Goal: Information Seeking & Learning: Learn about a topic

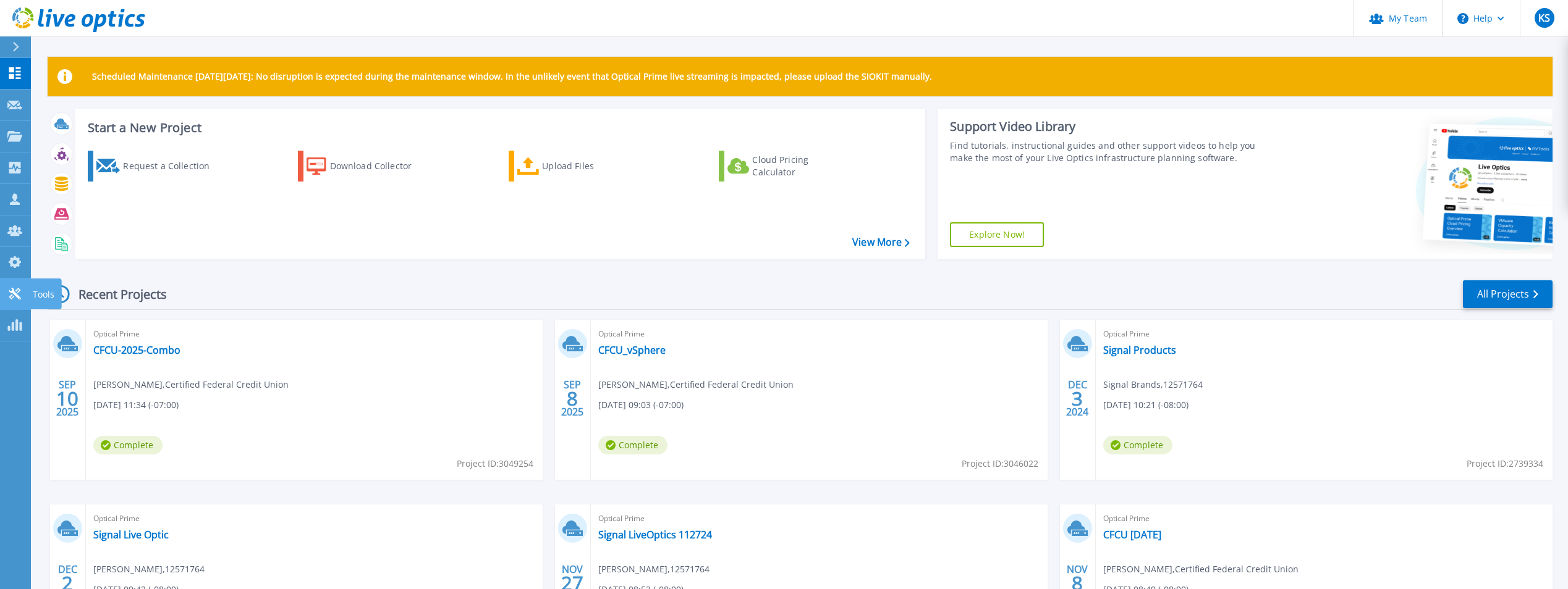
click at [15, 297] on icon at bounding box center [15, 293] width 15 height 12
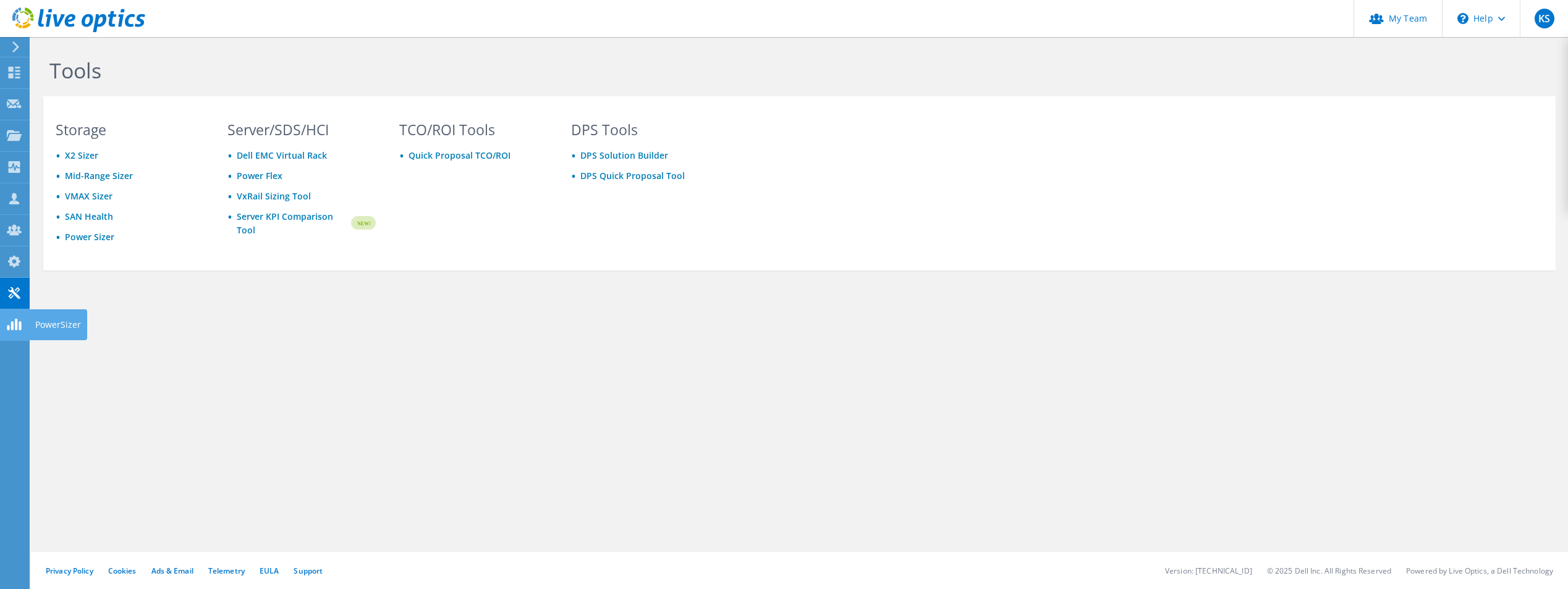
click at [10, 332] on div at bounding box center [14, 326] width 15 height 14
click at [96, 233] on link "Power Sizer" at bounding box center [90, 237] width 50 height 12
click at [7, 324] on icon at bounding box center [14, 324] width 15 height 12
click at [11, 324] on use at bounding box center [14, 324] width 14 height 12
click at [80, 241] on link "Power Sizer" at bounding box center [90, 237] width 50 height 12
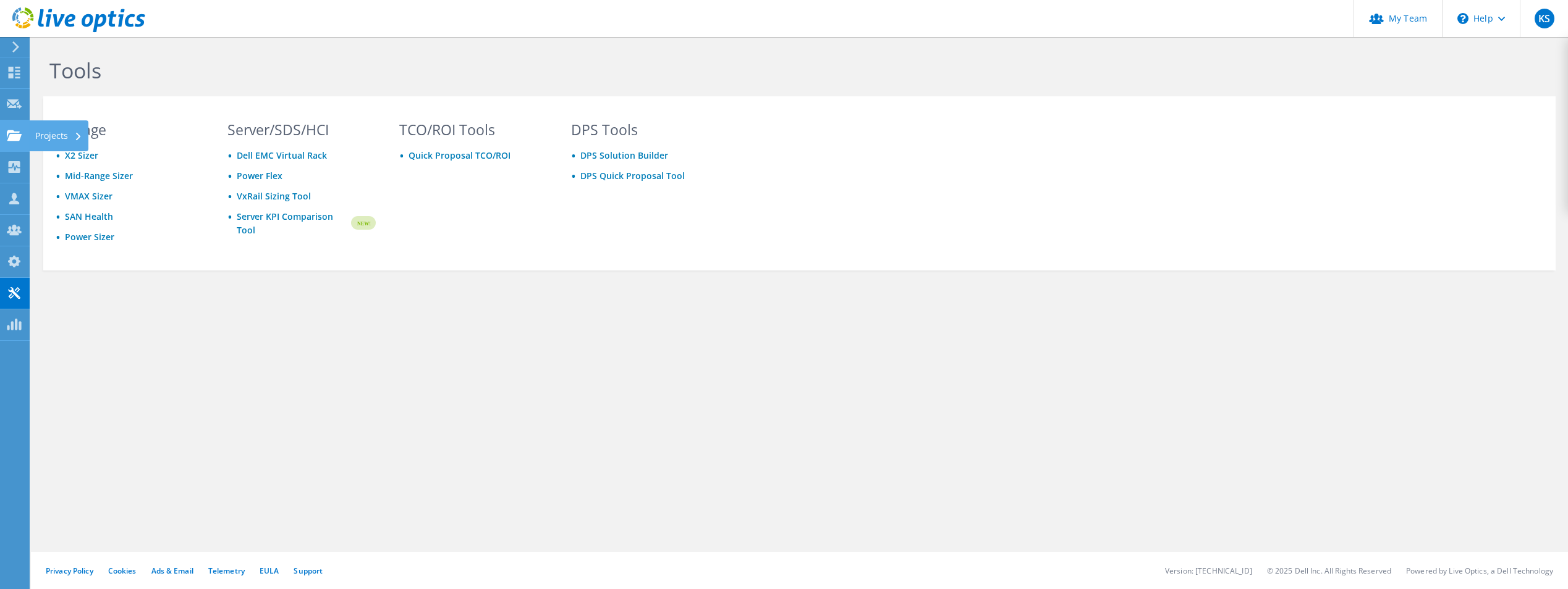
click at [20, 135] on use at bounding box center [14, 135] width 15 height 11
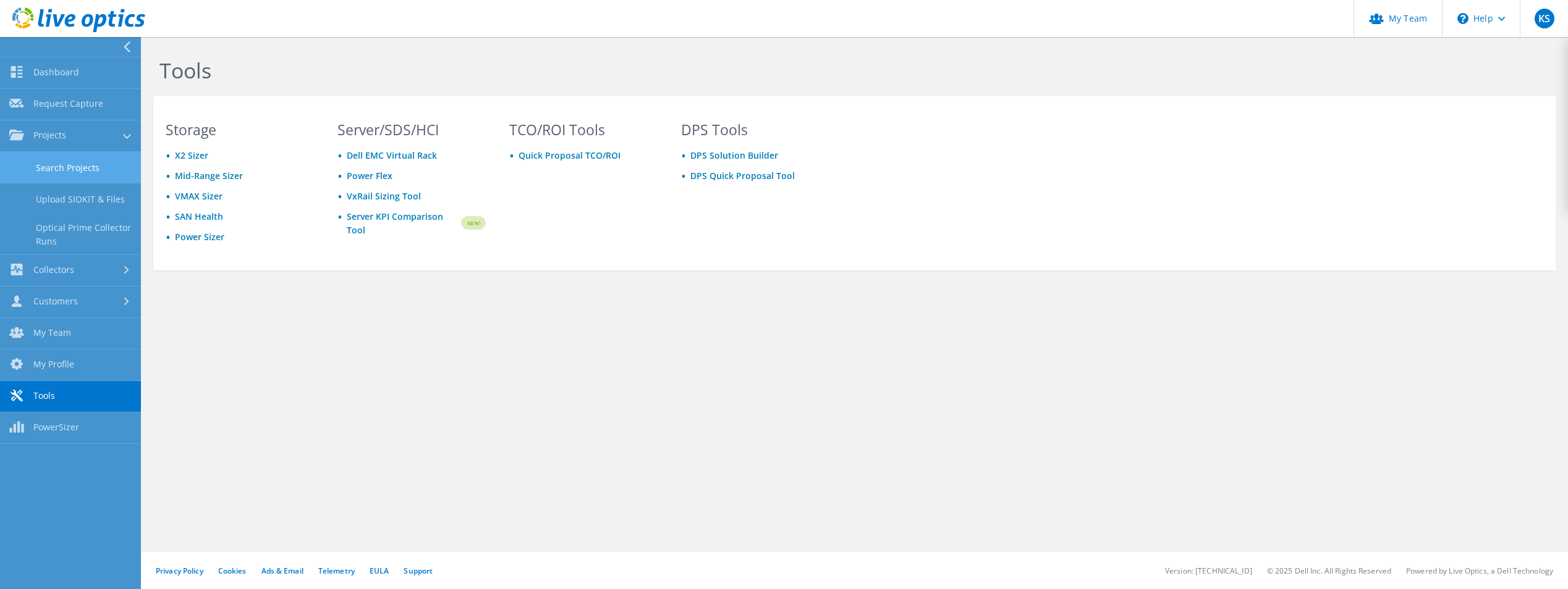
click at [81, 174] on link "Search Projects" at bounding box center [70, 168] width 141 height 32
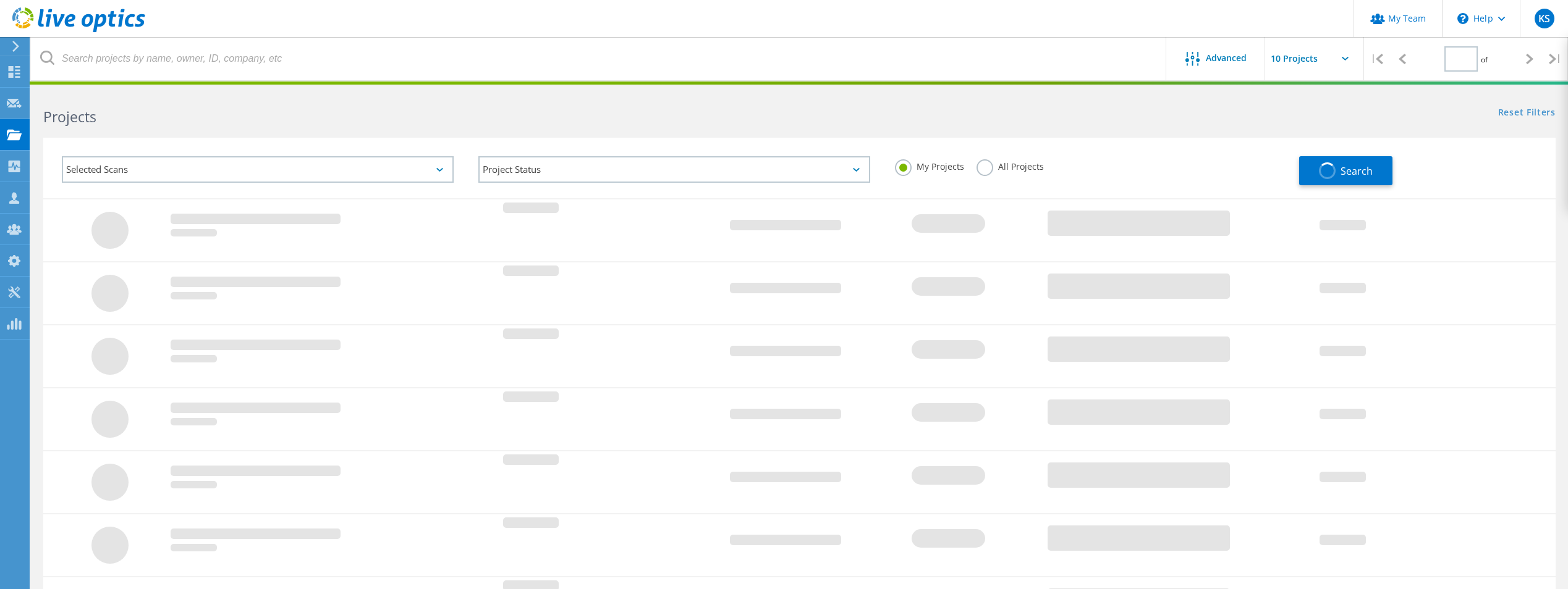
type input "1"
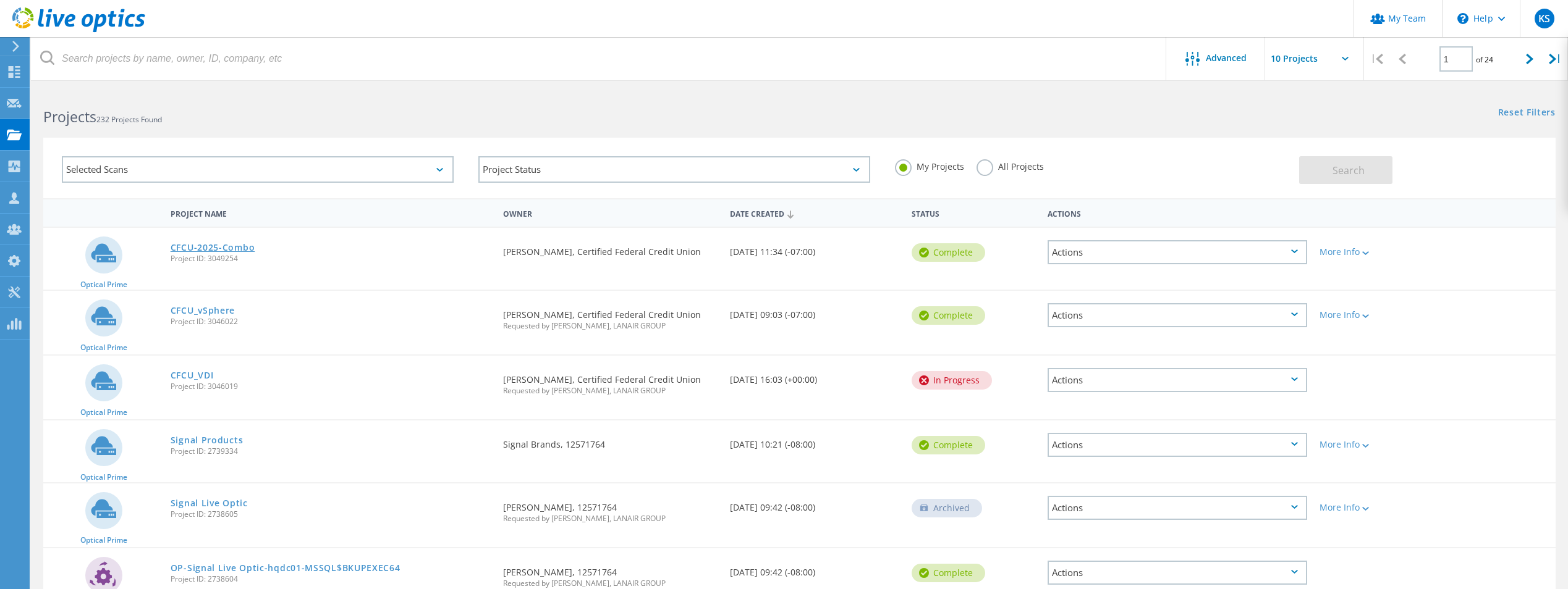
click at [191, 246] on link "CFCU-2025-Combo" at bounding box center [213, 248] width 85 height 9
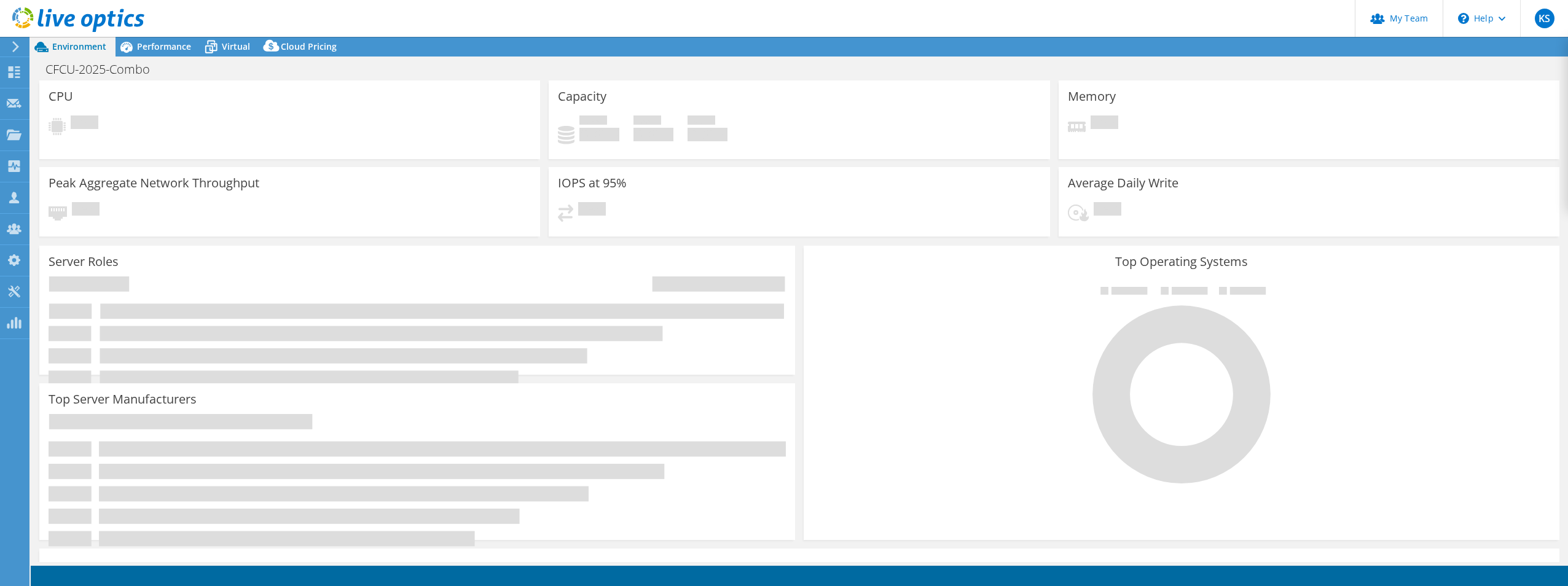
select select "USD"
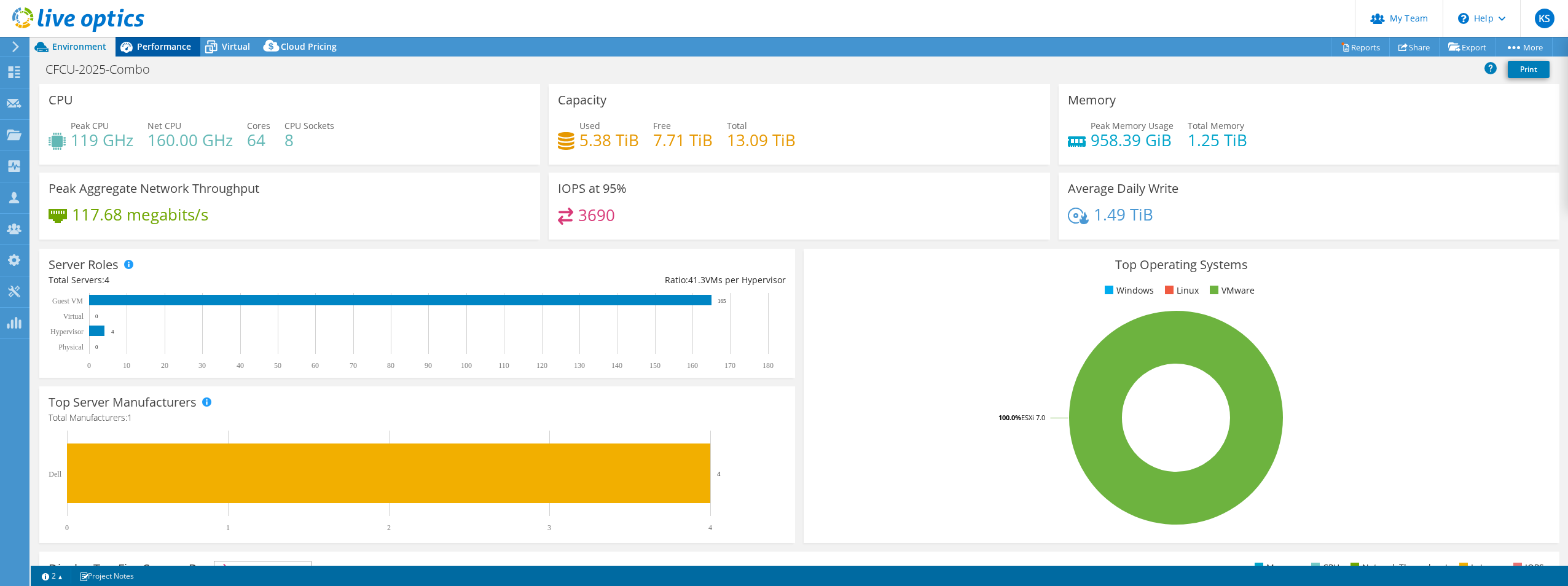
click at [174, 45] on span "Performance" at bounding box center [164, 46] width 54 height 12
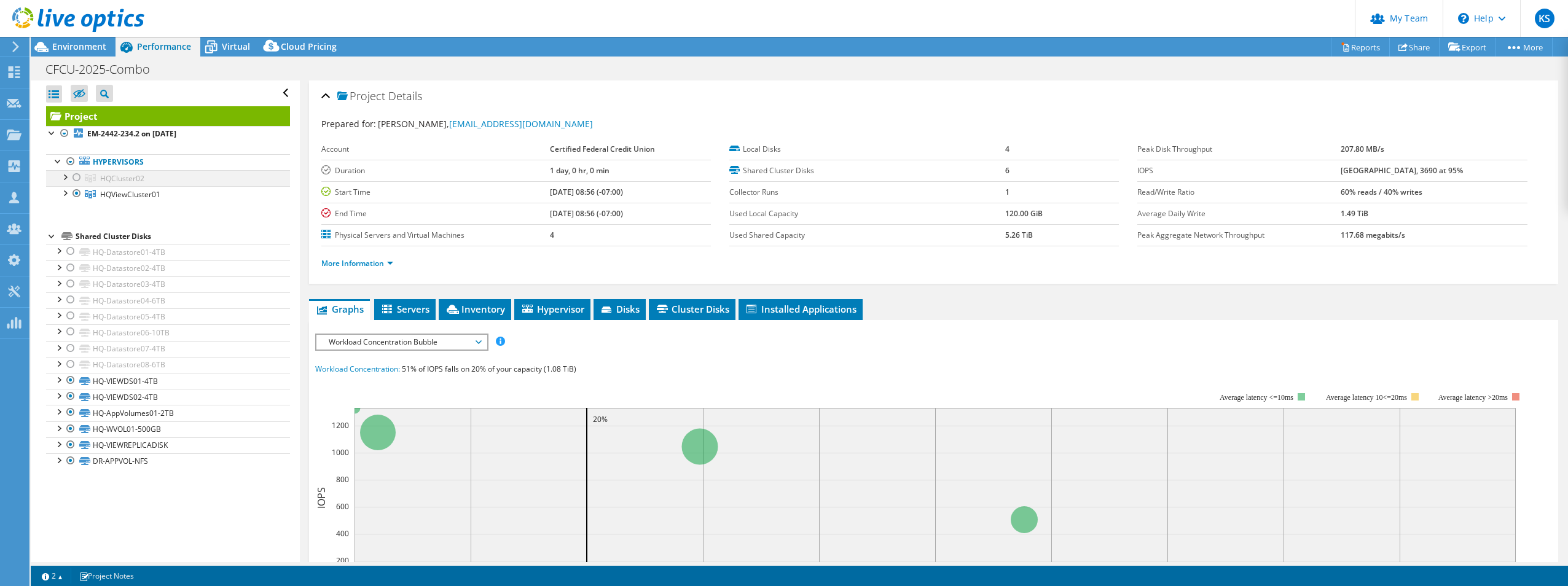
click at [75, 176] on div at bounding box center [77, 177] width 12 height 15
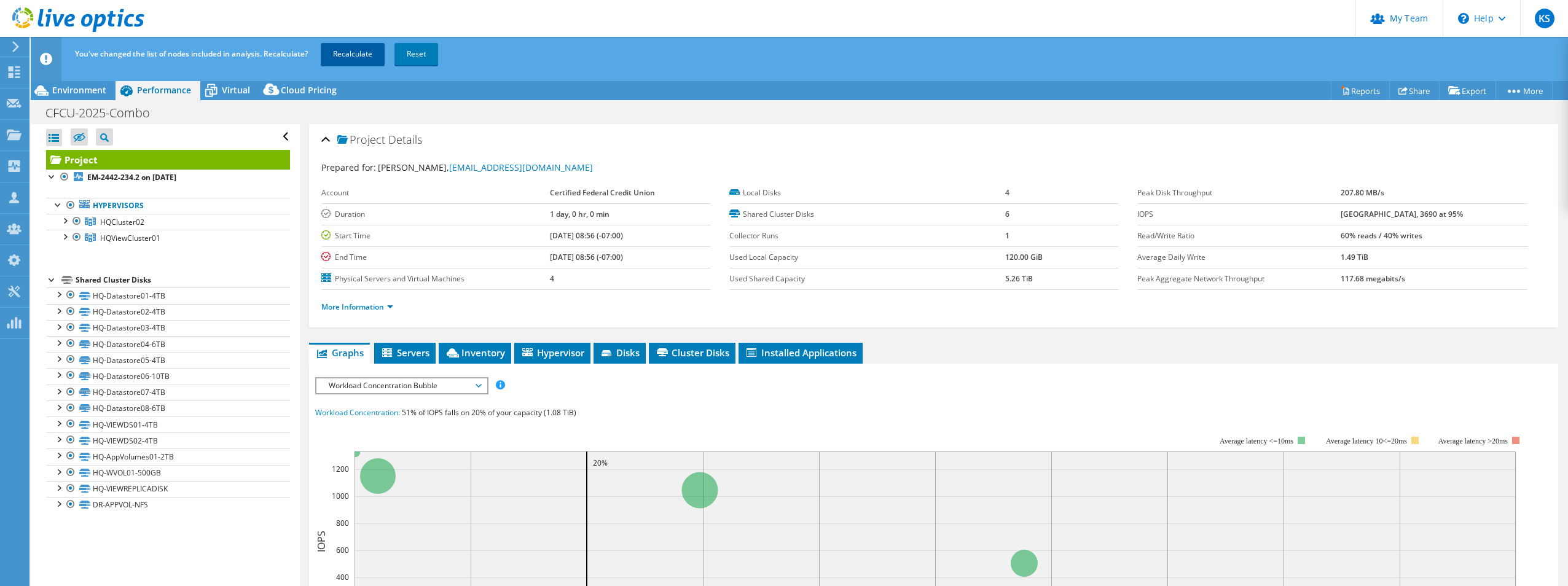
click at [348, 64] on link "Recalculate" at bounding box center [352, 54] width 64 height 22
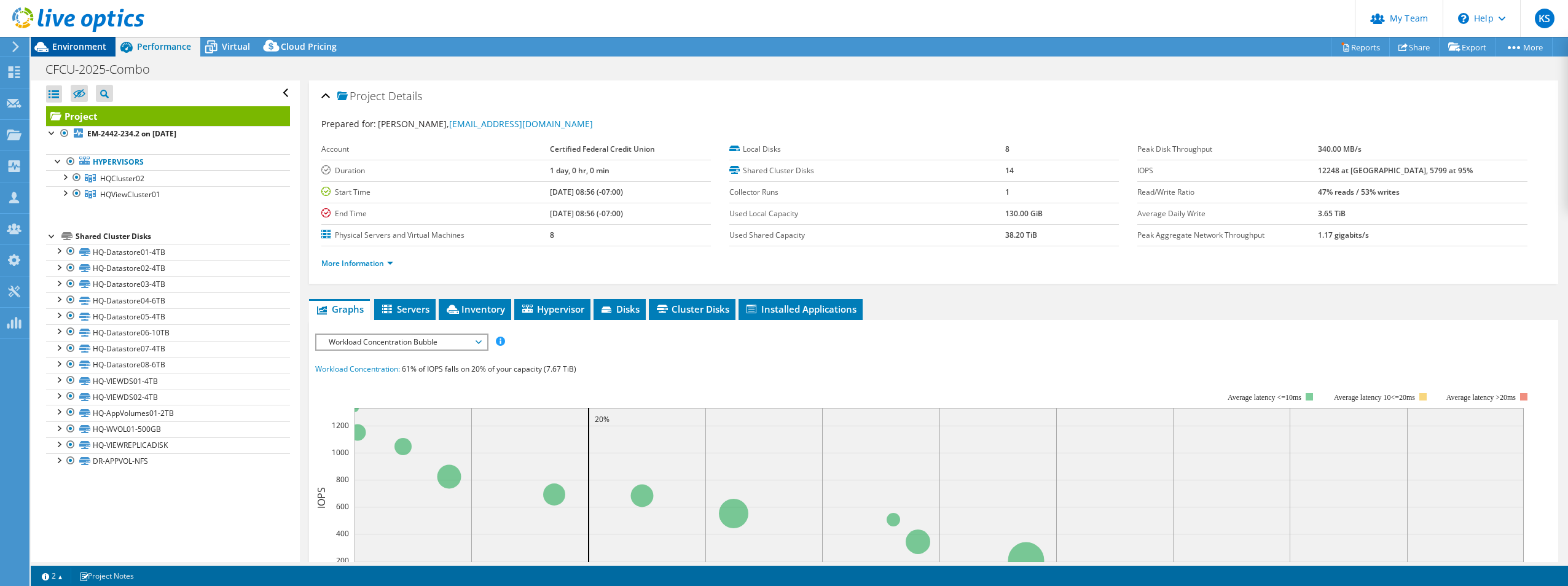
click at [89, 45] on span "Environment" at bounding box center [79, 46] width 54 height 12
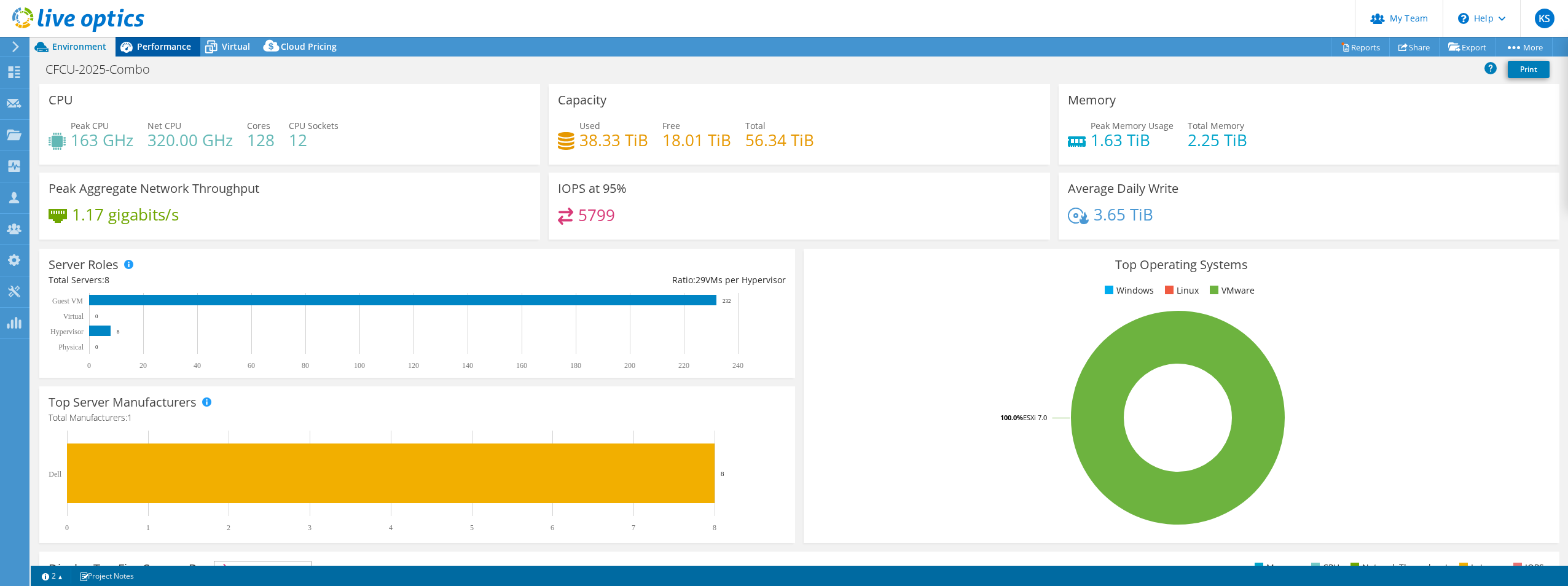
click at [153, 47] on span "Performance" at bounding box center [164, 46] width 54 height 12
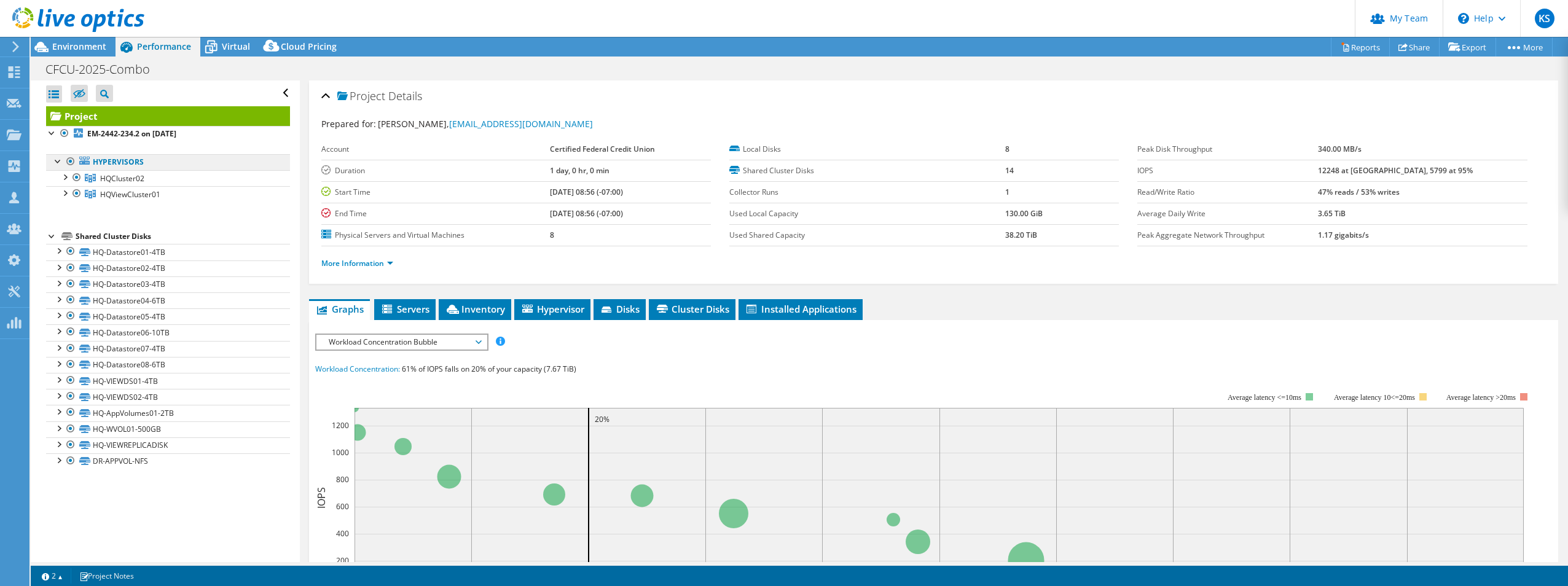
click at [150, 165] on link "Hypervisors" at bounding box center [168, 163] width 244 height 16
click at [153, 137] on b "EM-2442-234.2 on 9/10/2025" at bounding box center [132, 134] width 89 height 11
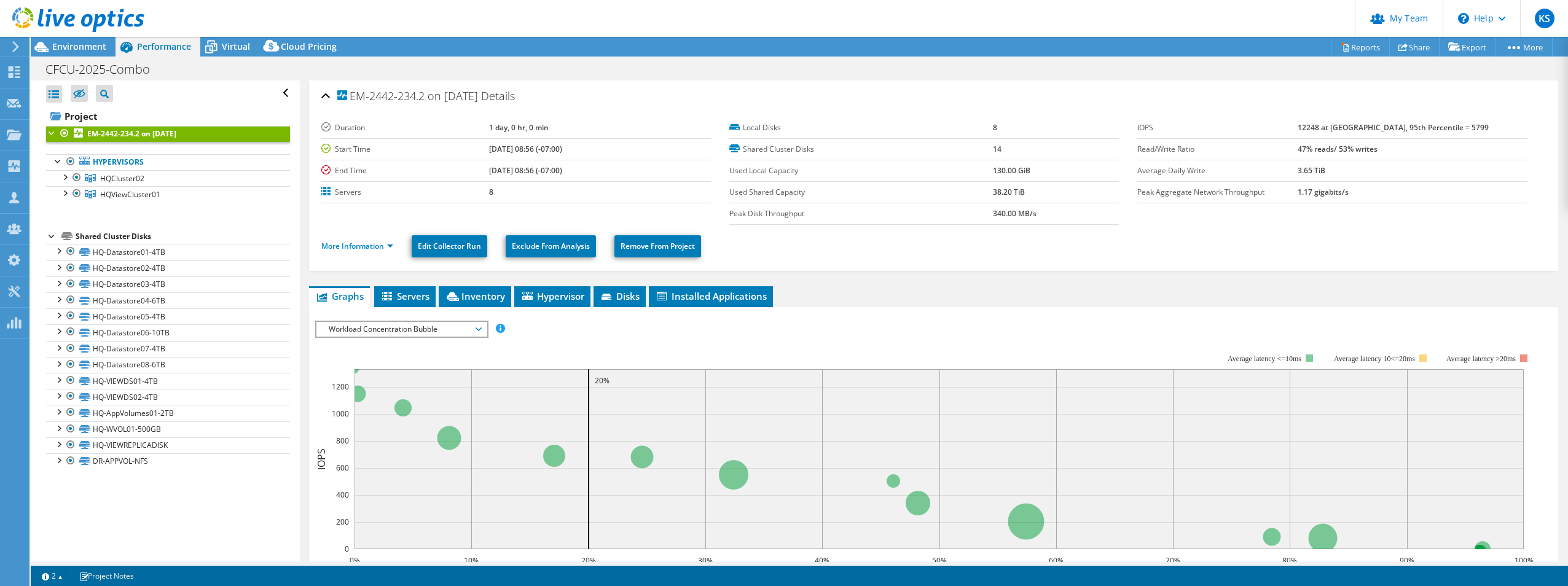
click at [466, 334] on span "Workload Concentration Bubble" at bounding box center [401, 329] width 158 height 15
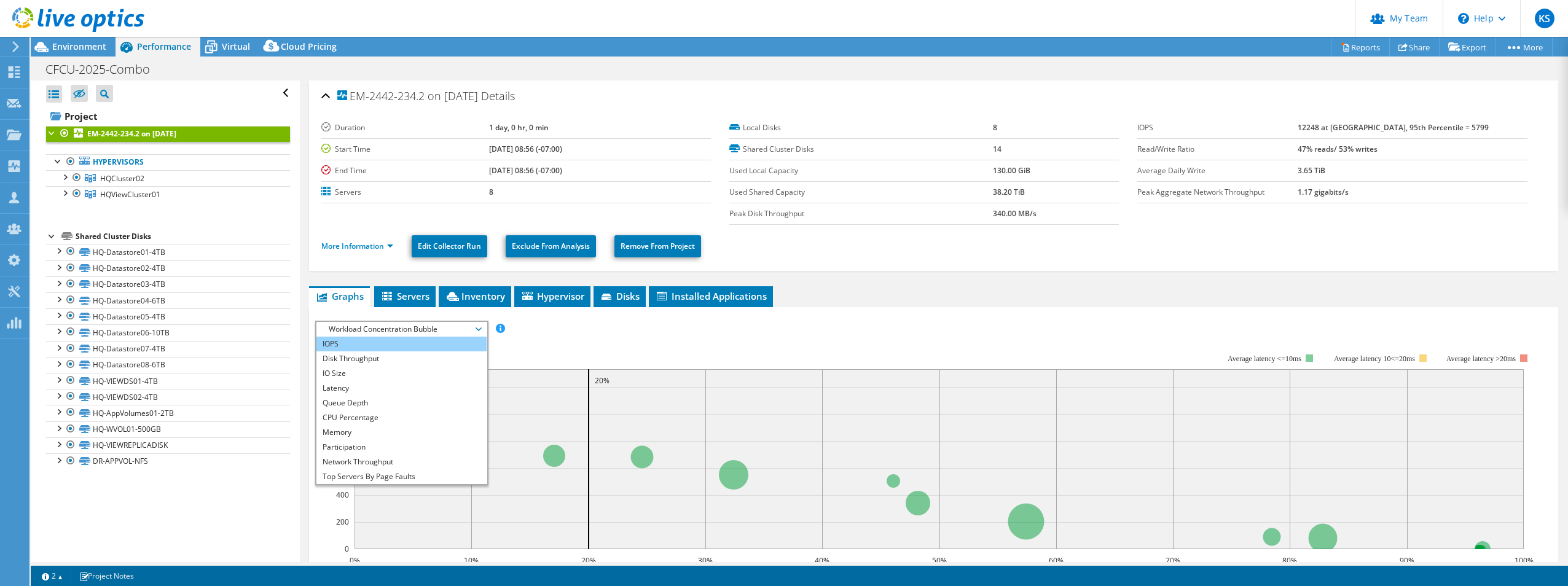
click at [444, 344] on li "IOPS" at bounding box center [401, 344] width 170 height 15
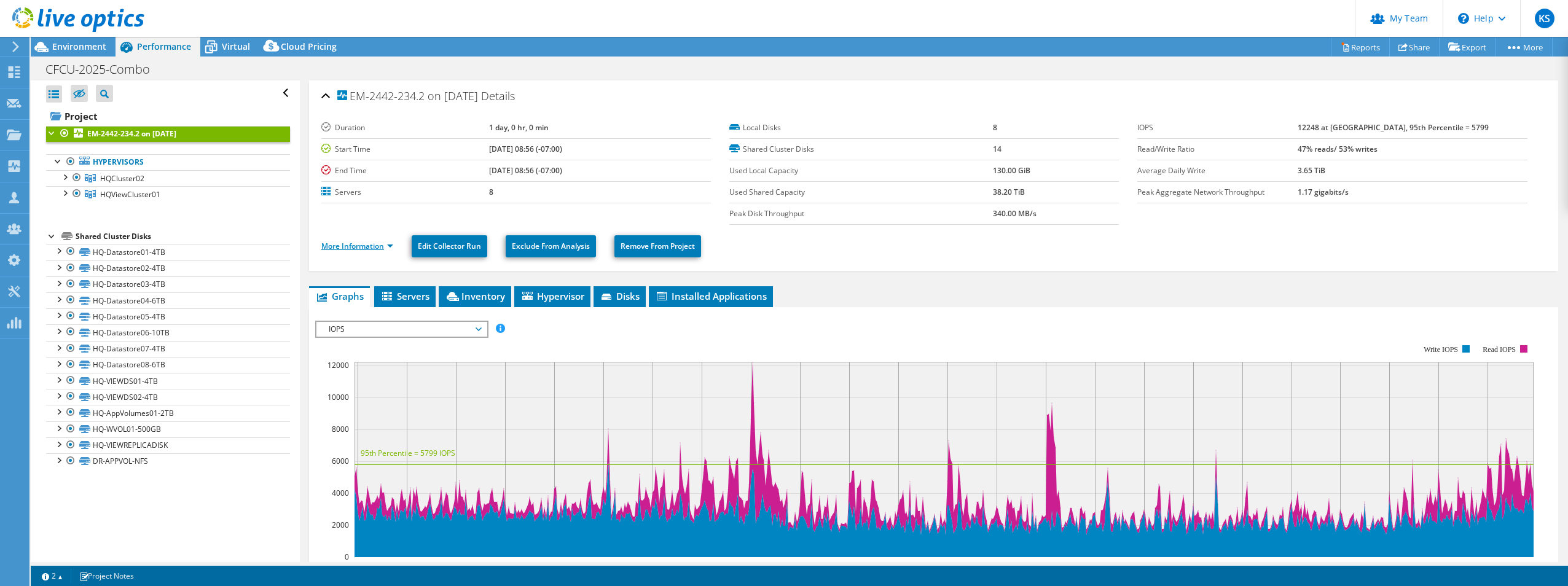
click at [372, 248] on link "More Information" at bounding box center [357, 246] width 72 height 11
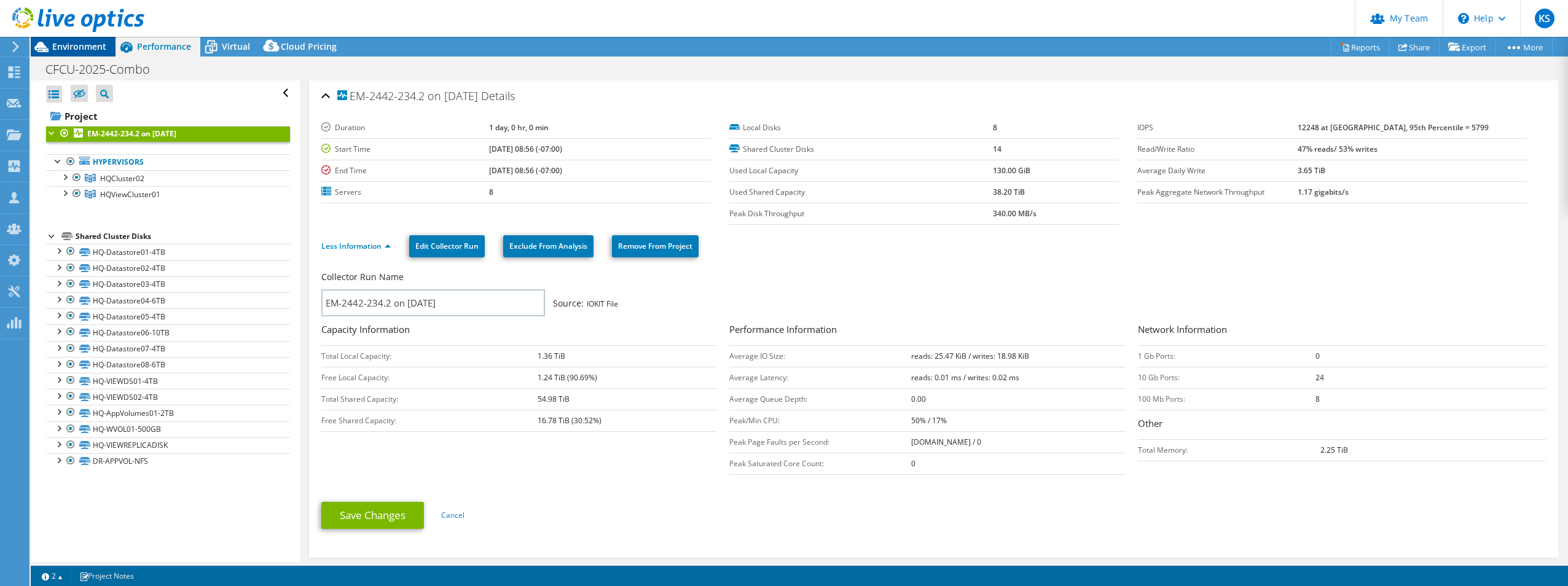
click at [69, 48] on span "Environment" at bounding box center [79, 46] width 54 height 12
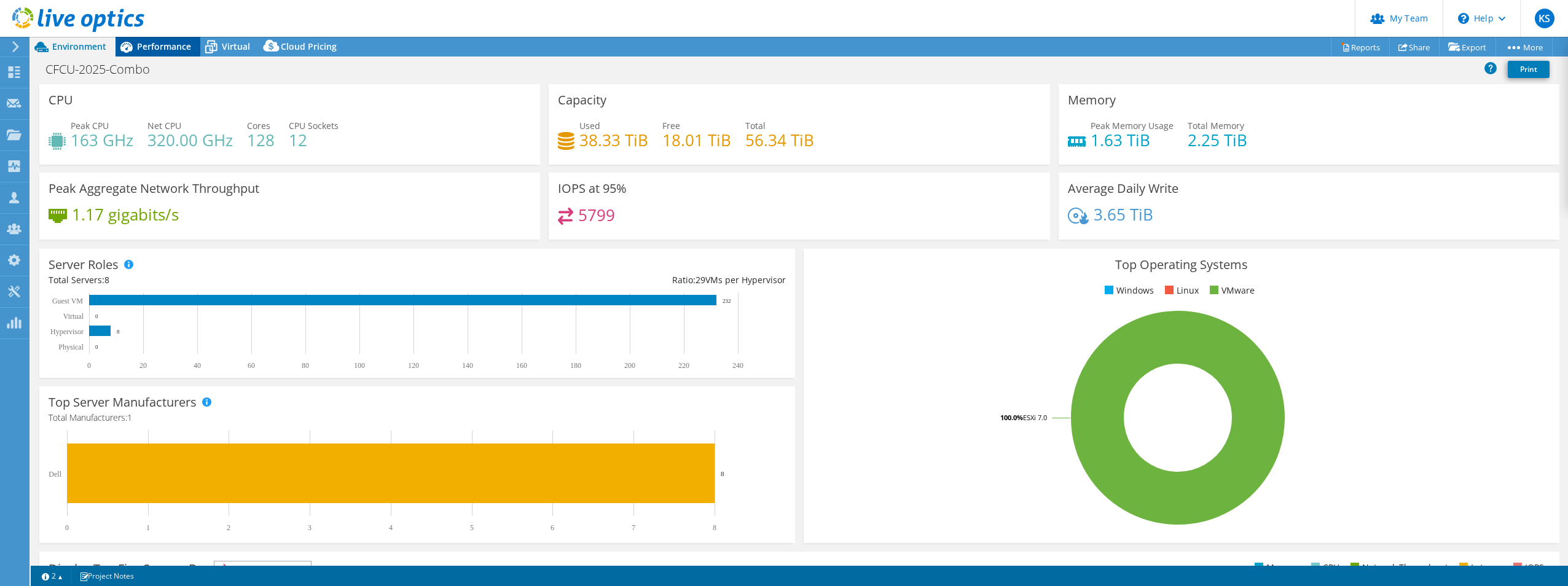
click at [169, 54] on div "Performance" at bounding box center [158, 47] width 85 height 20
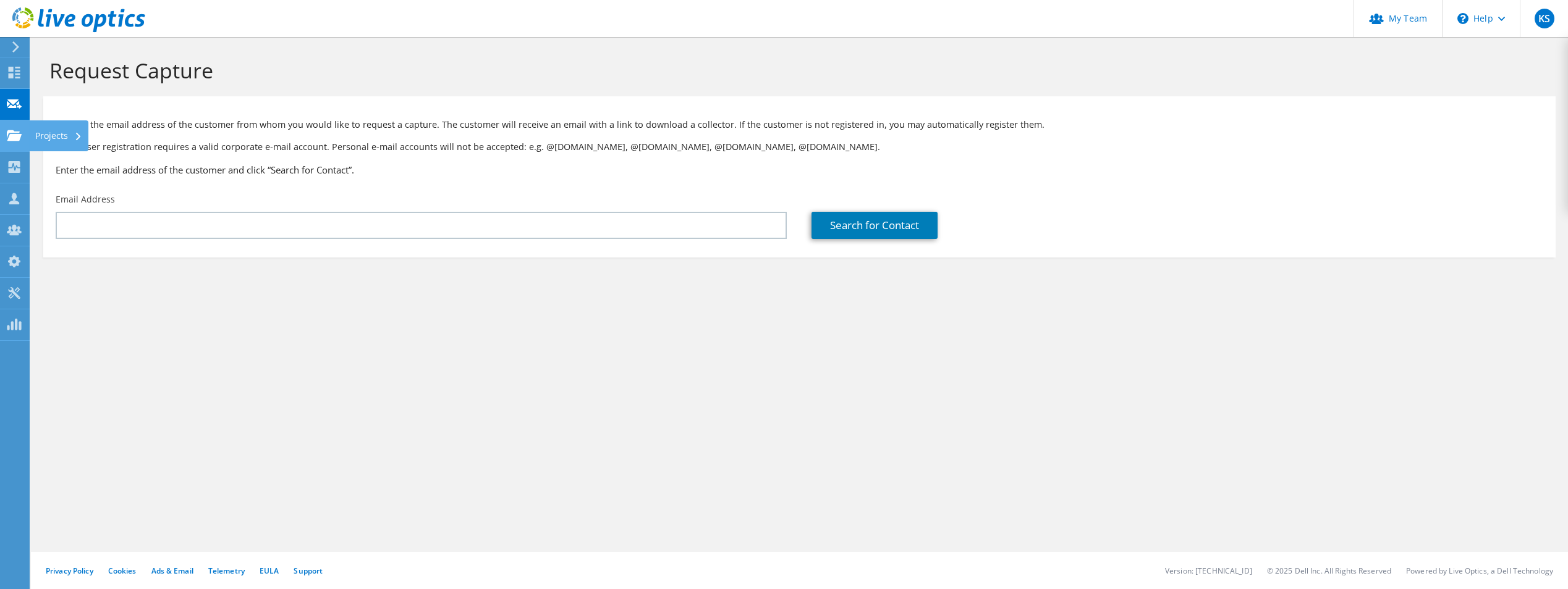
click at [13, 138] on use at bounding box center [14, 135] width 15 height 11
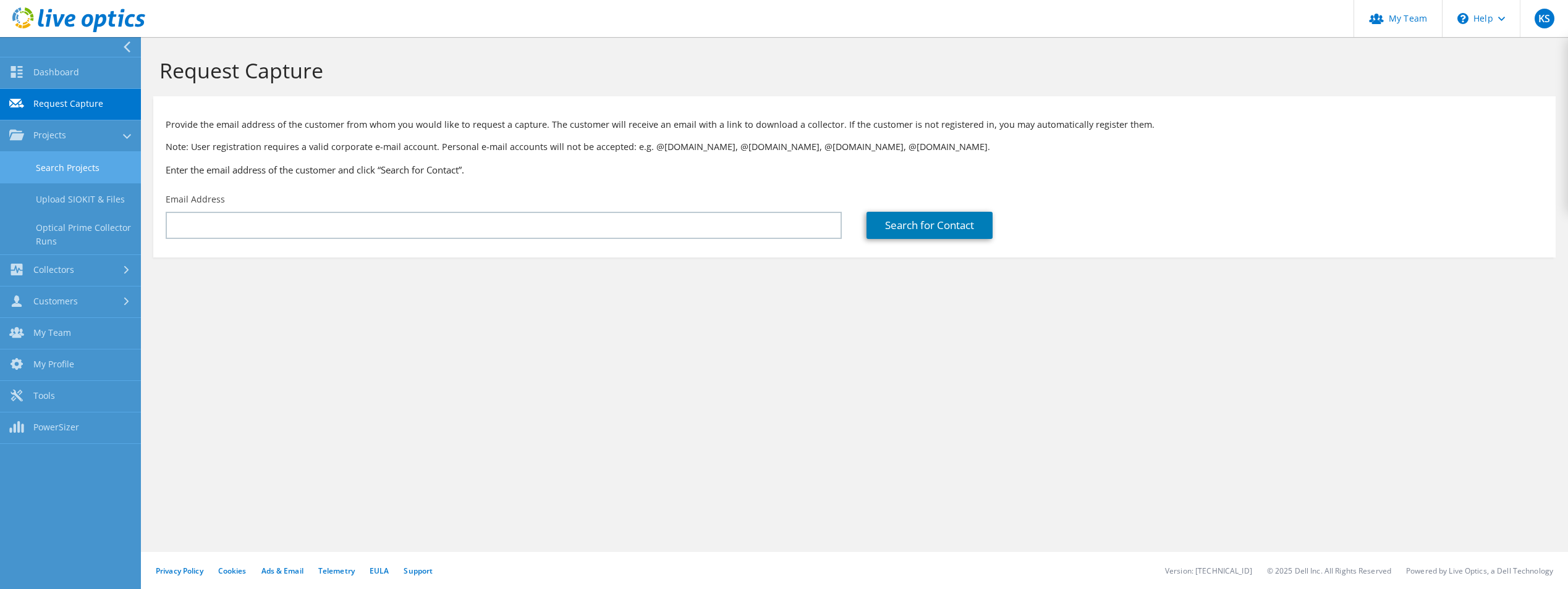
click at [47, 167] on link "Search Projects" at bounding box center [70, 168] width 141 height 32
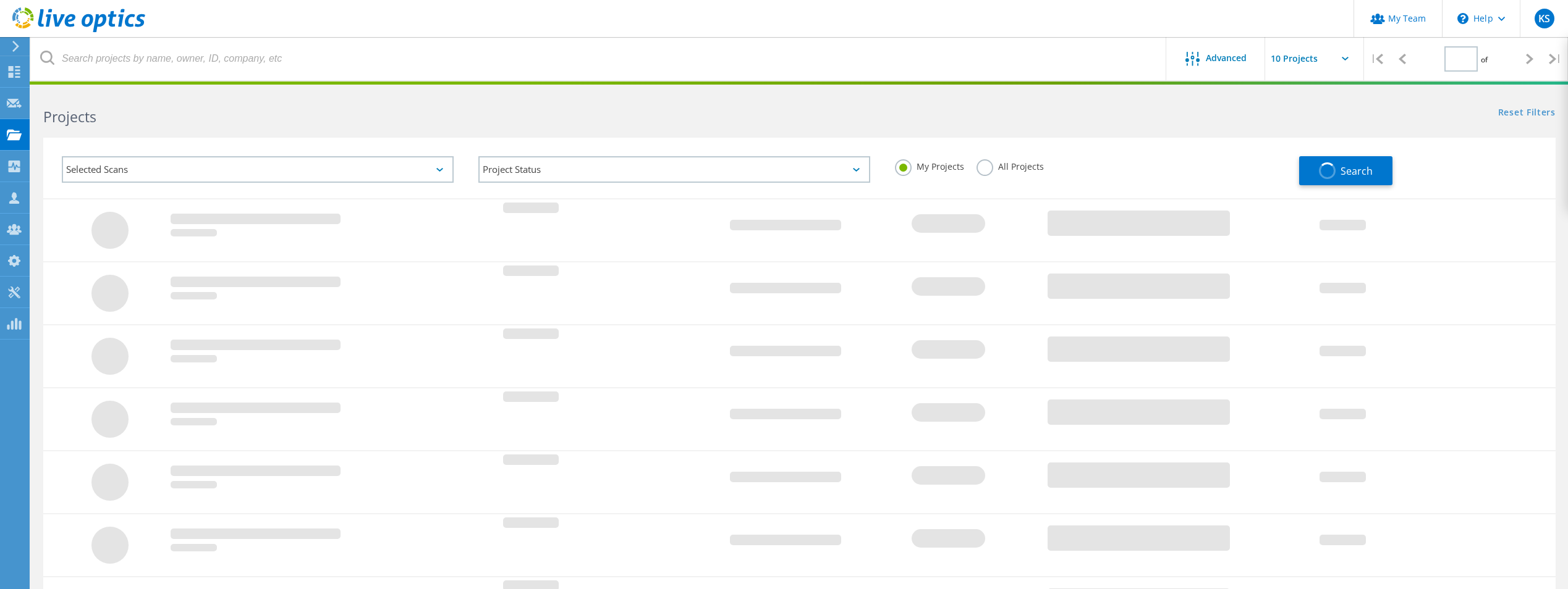
type input "1"
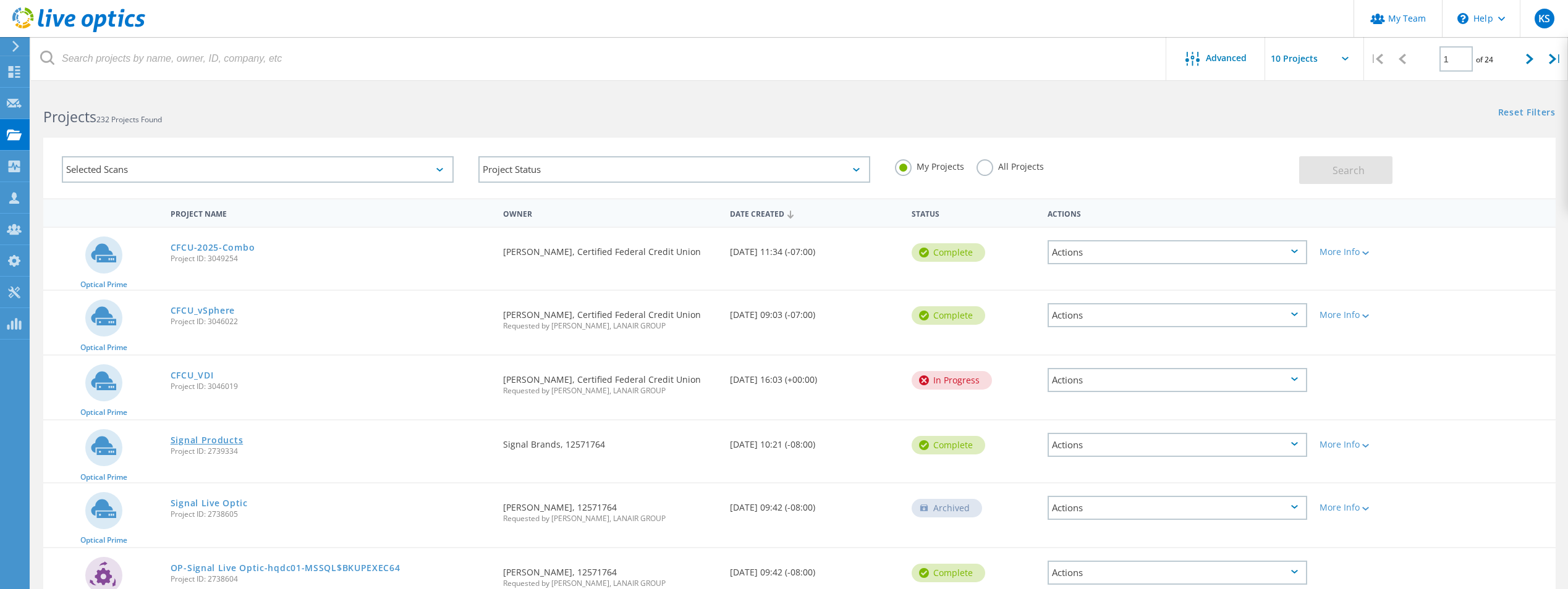
click at [208, 437] on link "Signal Products" at bounding box center [206, 441] width 73 height 9
